Goal: Task Accomplishment & Management: Use online tool/utility

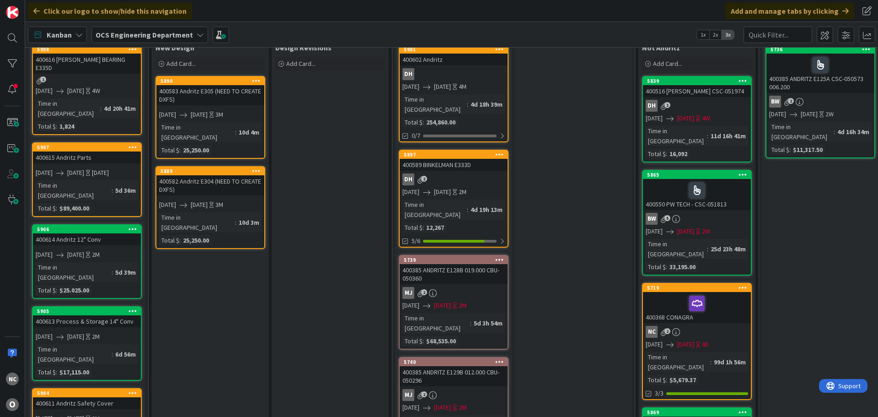
scroll to position [91, 0]
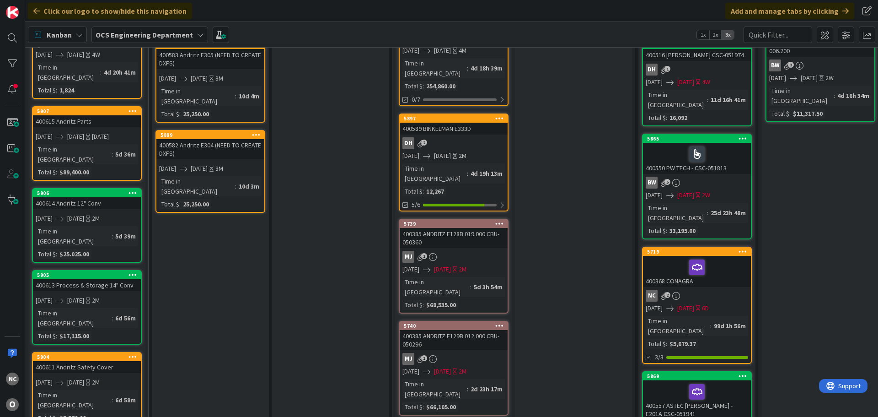
click at [496, 137] on div "DH 2" at bounding box center [454, 143] width 108 height 12
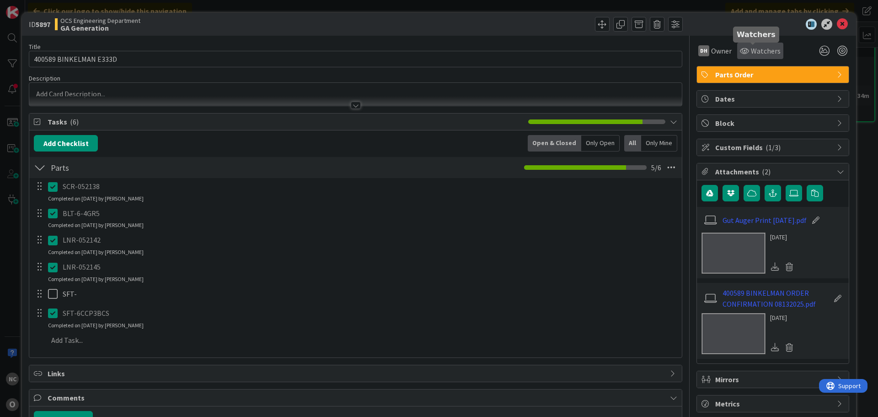
click at [758, 46] on span "Watchers" at bounding box center [766, 50] width 30 height 11
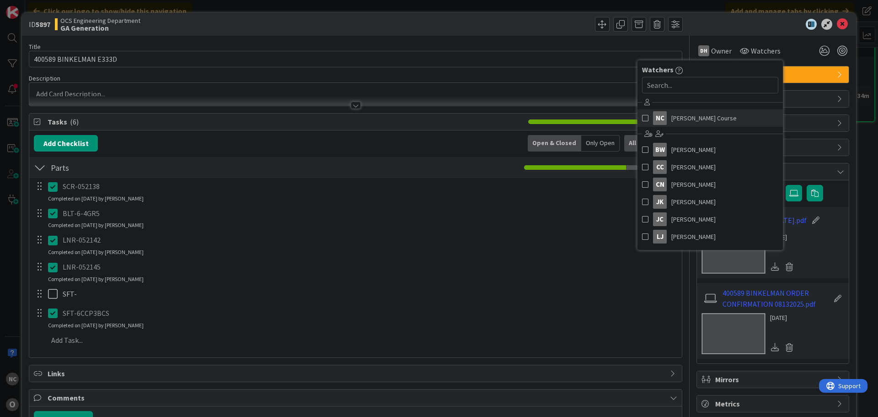
click at [642, 119] on span at bounding box center [645, 118] width 6 height 14
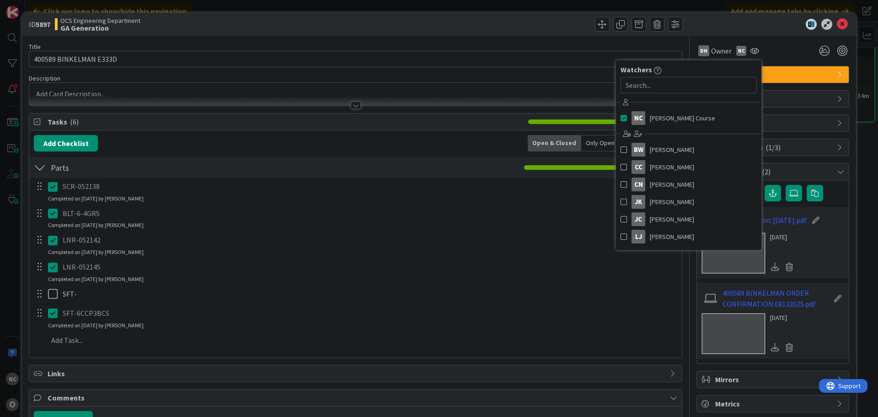
click at [777, 44] on div "DH Owner NC Watchers NC [PERSON_NAME] Course BW [PERSON_NAME] CC [PERSON_NAME] …" at bounding box center [772, 51] width 153 height 16
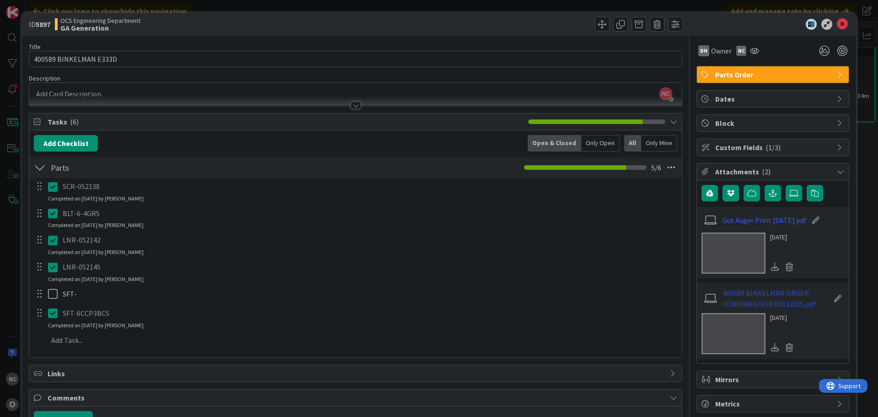
click at [769, 299] on link "400589 BINKELMAN ORDER CONFIRMATION 08132025.pdf" at bounding box center [775, 298] width 106 height 22
click at [746, 219] on link "Gut Auger Print [DATE].pdf" at bounding box center [764, 219] width 84 height 11
click at [718, 44] on div "DH Owner" at bounding box center [714, 51] width 37 height 16
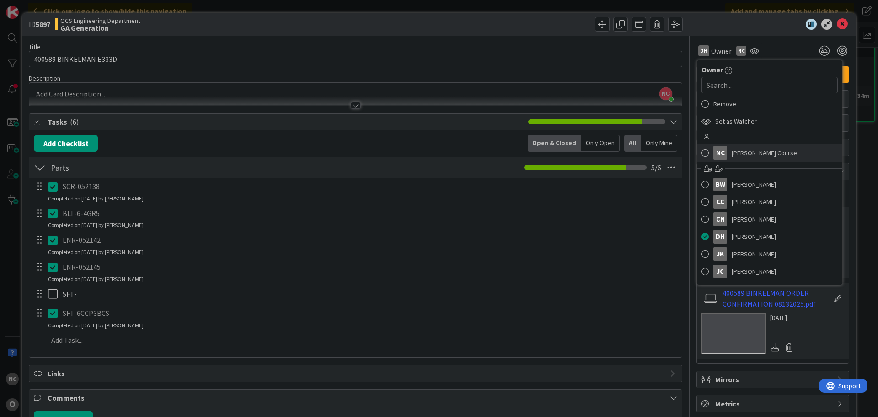
click at [721, 154] on link "NC [PERSON_NAME] Course" at bounding box center [769, 152] width 145 height 17
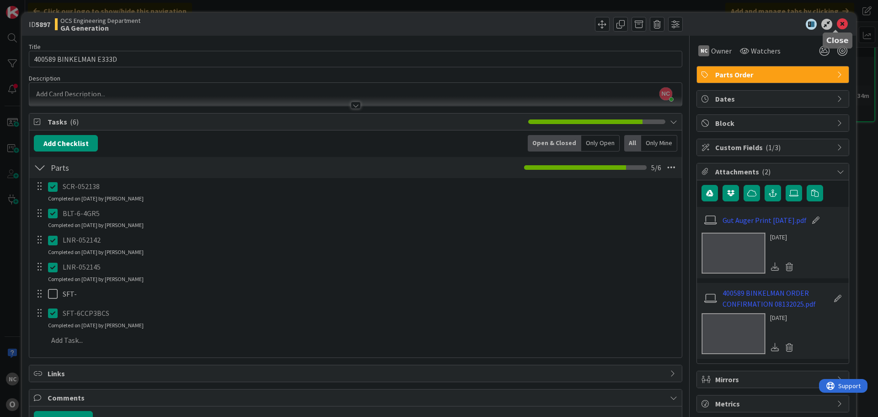
click at [838, 24] on icon at bounding box center [842, 24] width 11 height 11
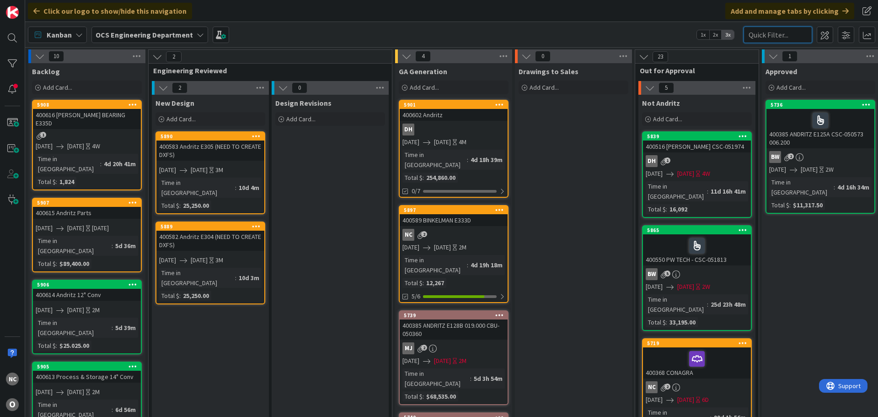
click at [787, 37] on input "text" at bounding box center [777, 35] width 69 height 16
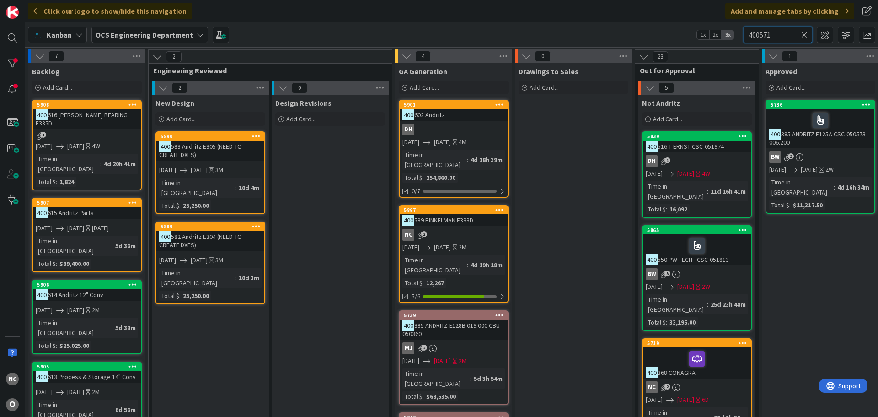
type input "400571"
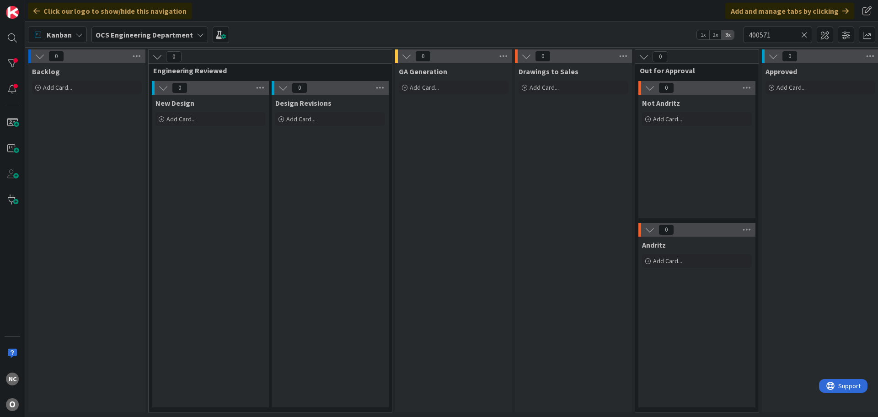
click at [803, 38] on icon at bounding box center [804, 35] width 6 height 8
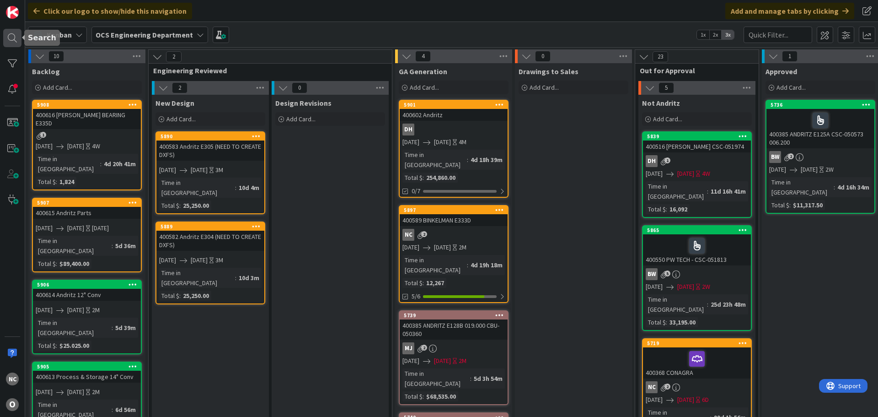
click at [19, 41] on div at bounding box center [12, 38] width 18 height 18
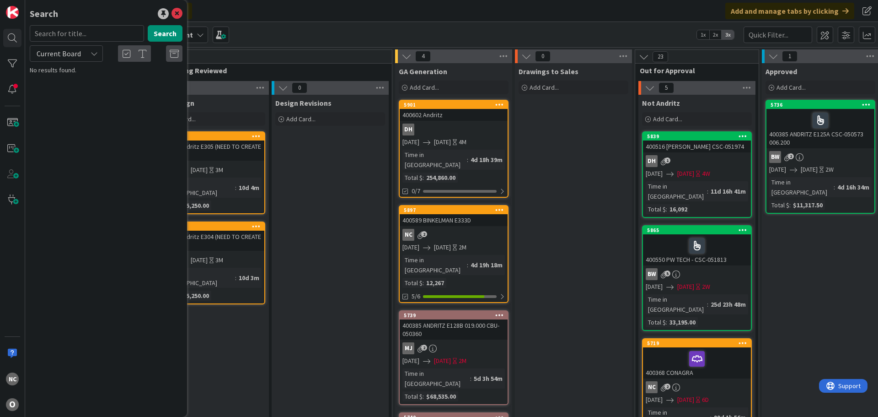
drag, startPoint x: 69, startPoint y: 51, endPoint x: 94, endPoint y: 56, distance: 24.8
click at [72, 52] on span "Current Board" at bounding box center [59, 53] width 44 height 9
drag, startPoint x: 78, startPoint y: 89, endPoint x: 69, endPoint y: 51, distance: 38.9
click at [78, 89] on span "All Boards" at bounding box center [82, 92] width 95 height 14
click at [74, 33] on input "text" at bounding box center [87, 33] width 114 height 16
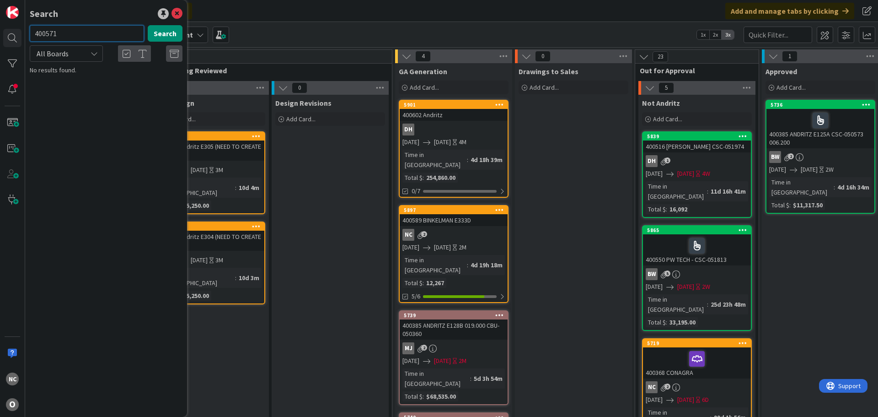
type input "400571"
click at [110, 79] on span "Alloy Process (LAY-052084)" at bounding box center [123, 80] width 73 height 8
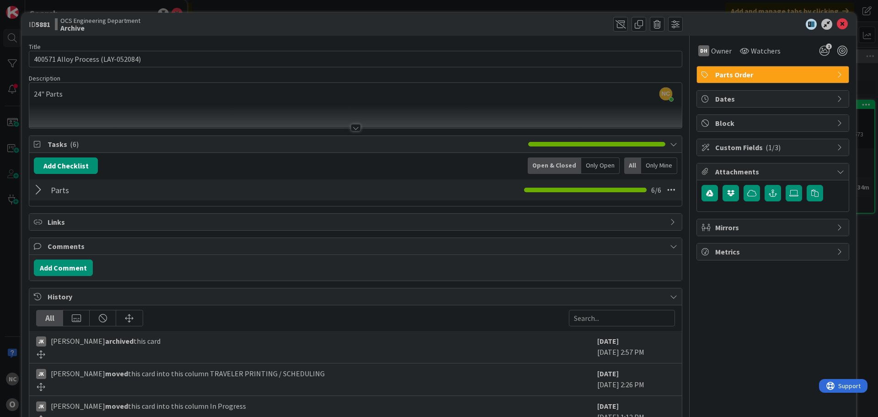
click at [40, 190] on div at bounding box center [40, 190] width 12 height 16
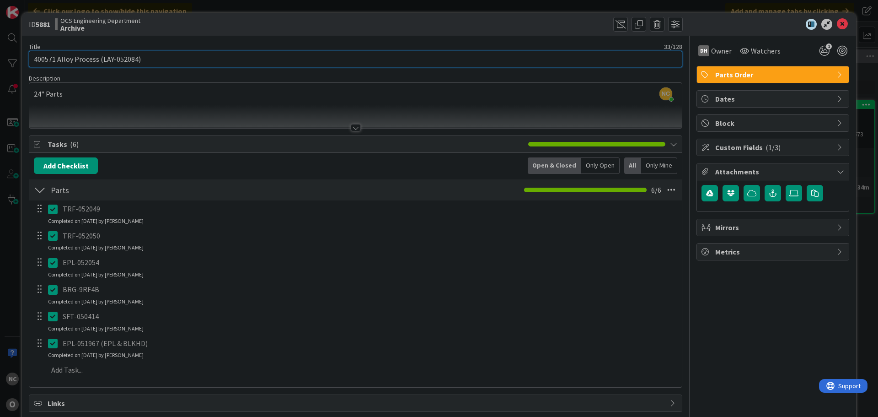
drag, startPoint x: 102, startPoint y: 59, endPoint x: 134, endPoint y: 59, distance: 32.5
click at [134, 59] on input "400571 Alloy Process (LAY-052084)" at bounding box center [355, 59] width 653 height 16
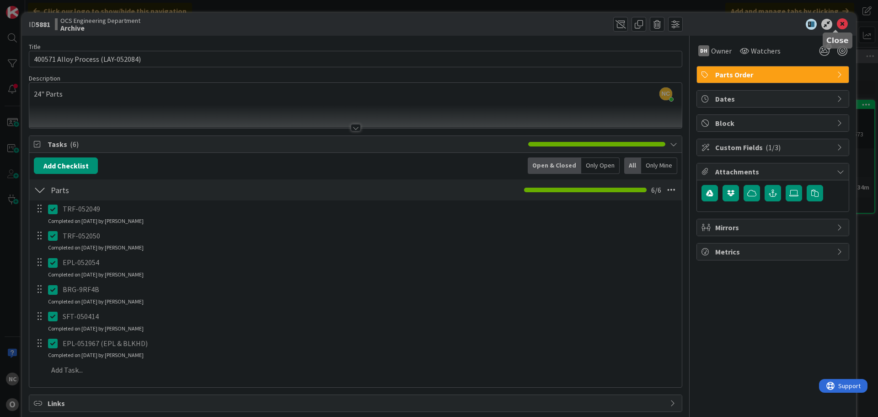
click at [839, 23] on icon at bounding box center [842, 24] width 11 height 11
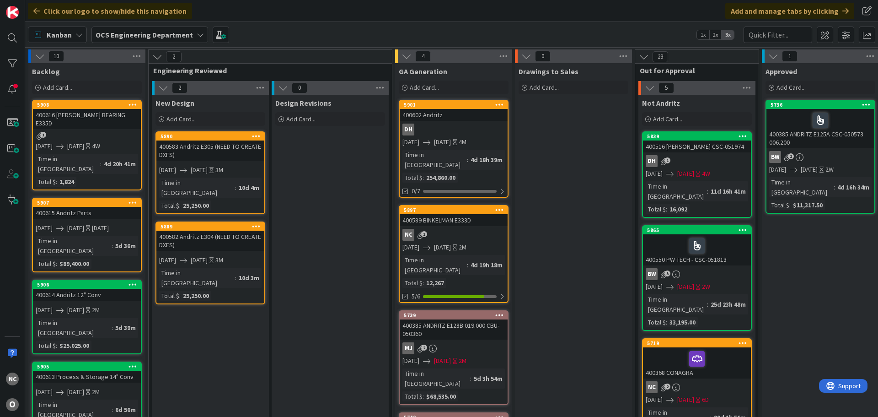
click at [484, 215] on div "400589 BINKELMAN E333D" at bounding box center [454, 220] width 108 height 12
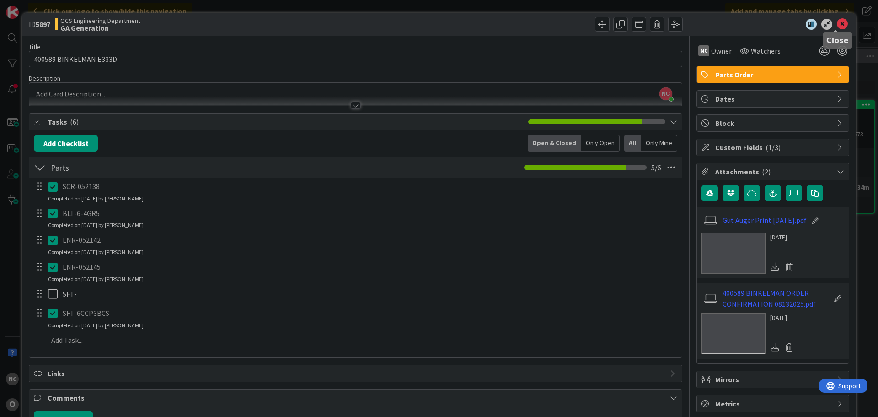
click at [837, 22] on icon at bounding box center [842, 24] width 11 height 11
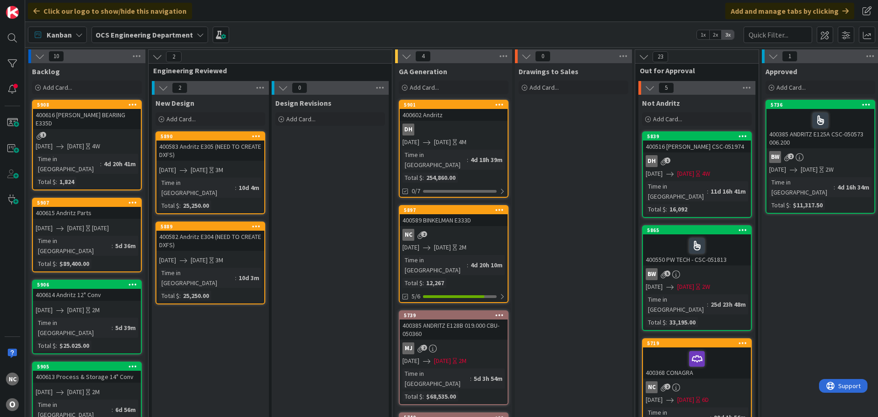
click at [466, 229] on div "NC 2" at bounding box center [454, 235] width 108 height 12
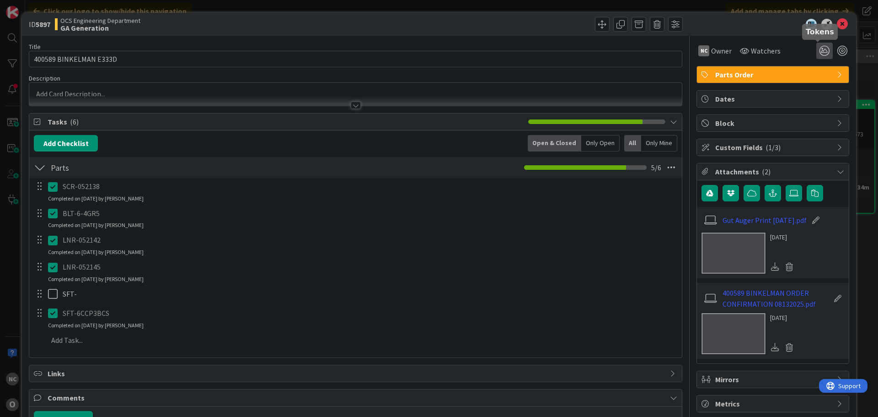
click at [818, 52] on icon at bounding box center [824, 51] width 16 height 16
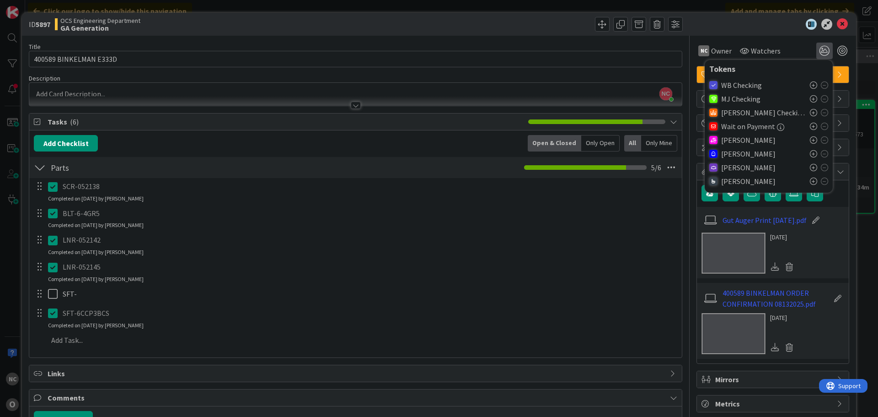
click at [810, 166] on icon at bounding box center [813, 167] width 7 height 7
click at [837, 26] on icon at bounding box center [842, 24] width 11 height 11
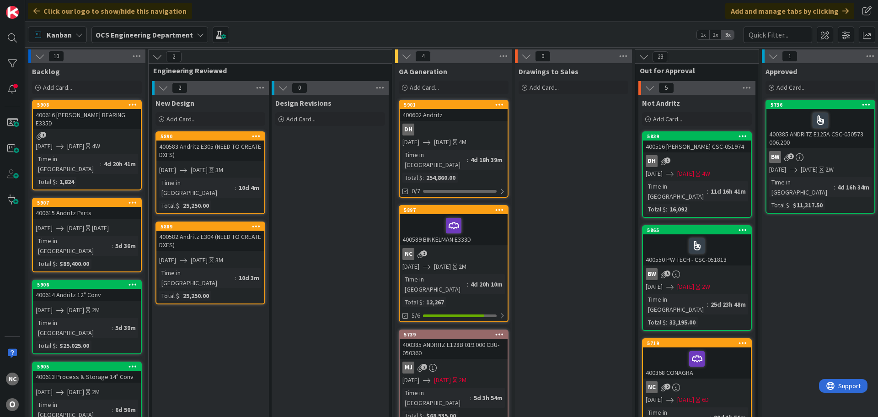
click at [482, 227] on div "400589 BINKELMAN E333D" at bounding box center [454, 229] width 108 height 31
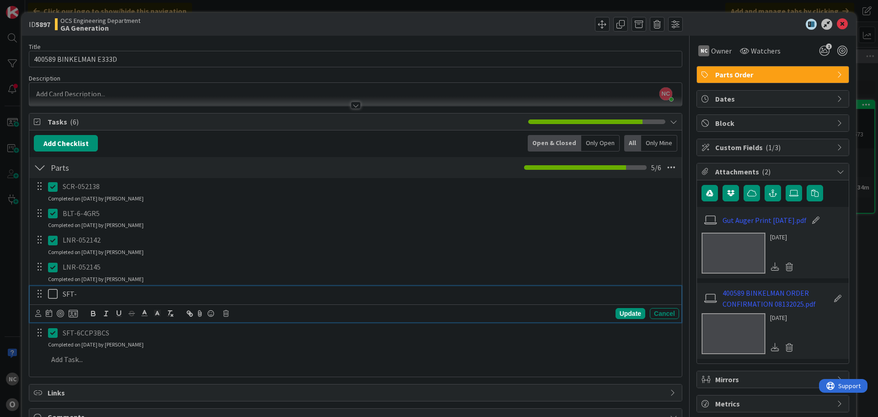
click at [52, 294] on icon at bounding box center [55, 293] width 14 height 11
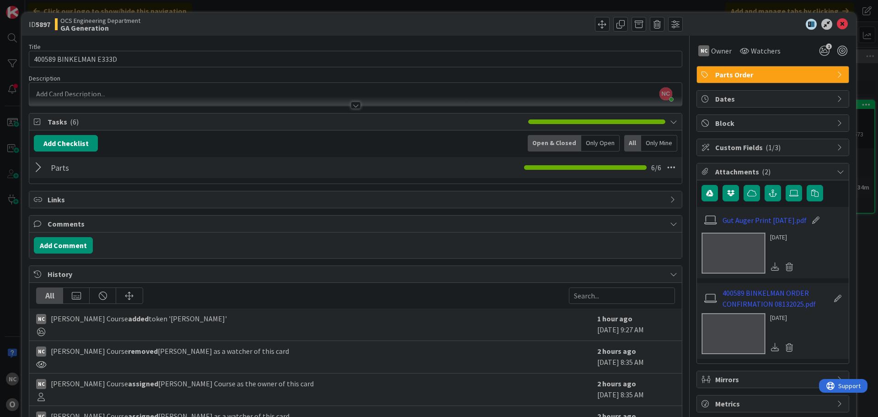
click at [36, 159] on div "Parts Checklist Name 5 / 64 Parts 6 / 6" at bounding box center [355, 167] width 652 height 21
click at [35, 165] on div at bounding box center [40, 167] width 12 height 16
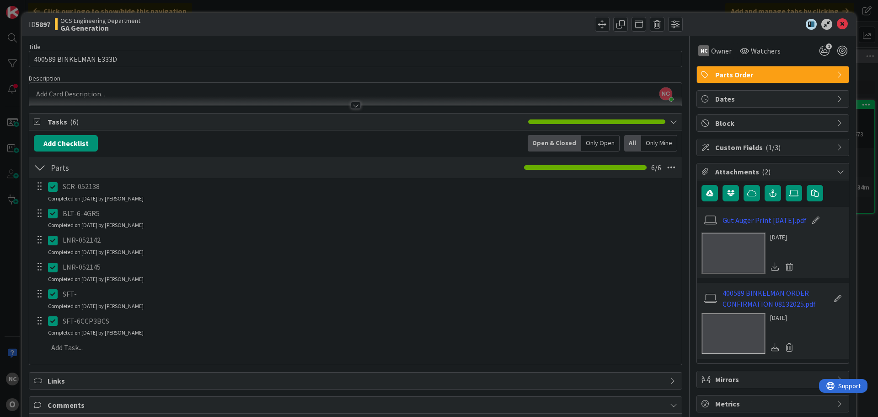
click at [51, 294] on icon at bounding box center [55, 293] width 14 height 11
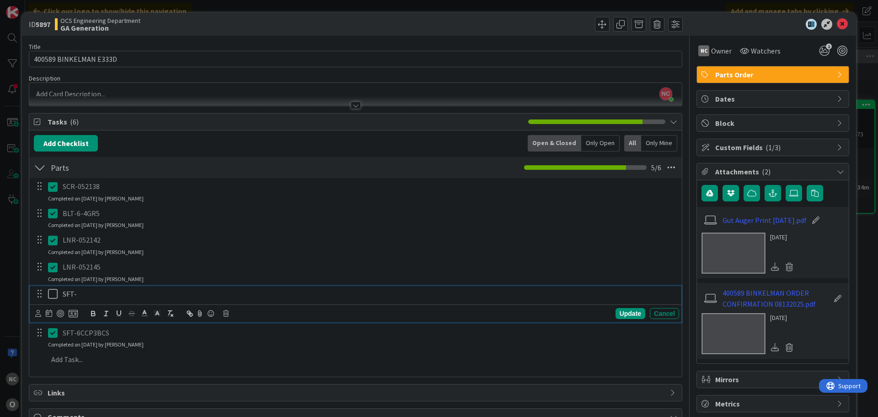
click at [579, 293] on p "SFT-" at bounding box center [369, 293] width 613 height 11
click at [615, 316] on div "Update" at bounding box center [630, 313] width 30 height 11
click at [52, 289] on icon at bounding box center [55, 293] width 14 height 11
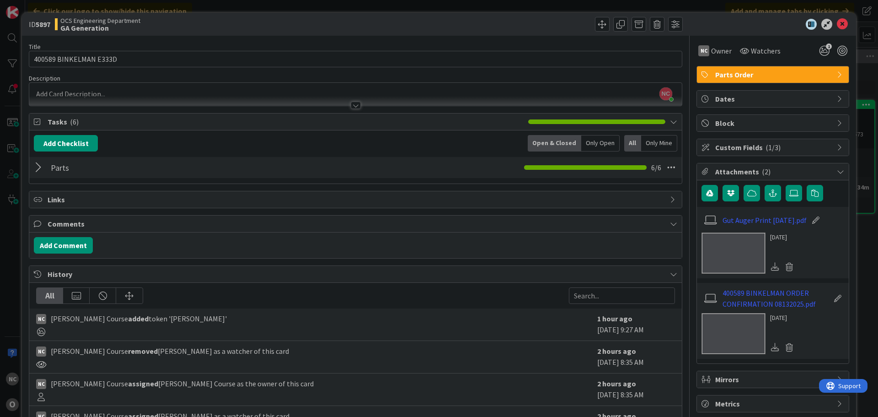
click at [38, 167] on div at bounding box center [40, 167] width 12 height 16
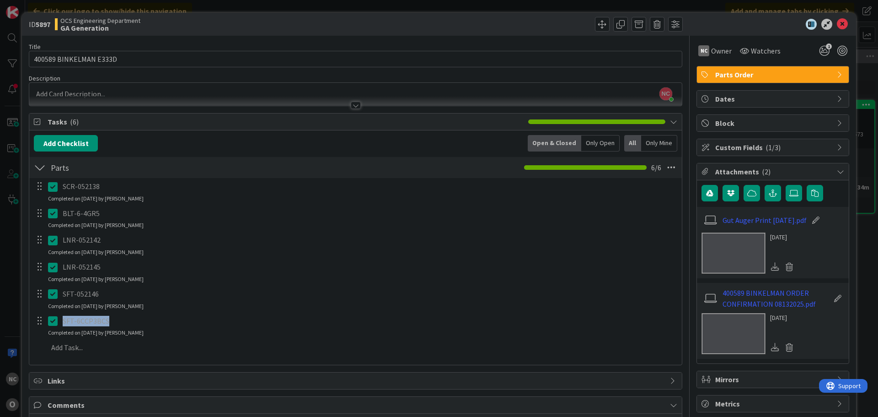
drag, startPoint x: 108, startPoint y: 320, endPoint x: 64, endPoint y: 320, distance: 44.8
click at [64, 320] on p "SFT-6CCP3BCS" at bounding box center [369, 320] width 613 height 11
copy p "SFT-6CCP3BCS"
click at [168, 322] on p "SFT-6CCP3BCS" at bounding box center [369, 320] width 613 height 11
